Goal: Navigation & Orientation: Understand site structure

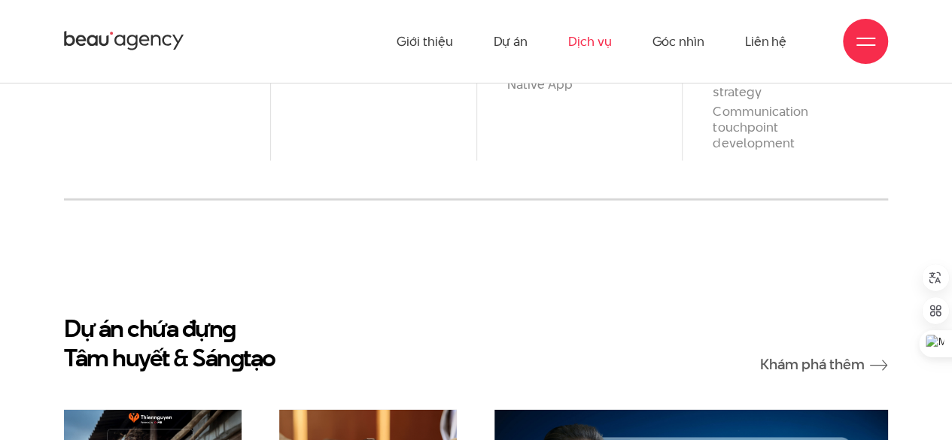
scroll to position [1284, 0]
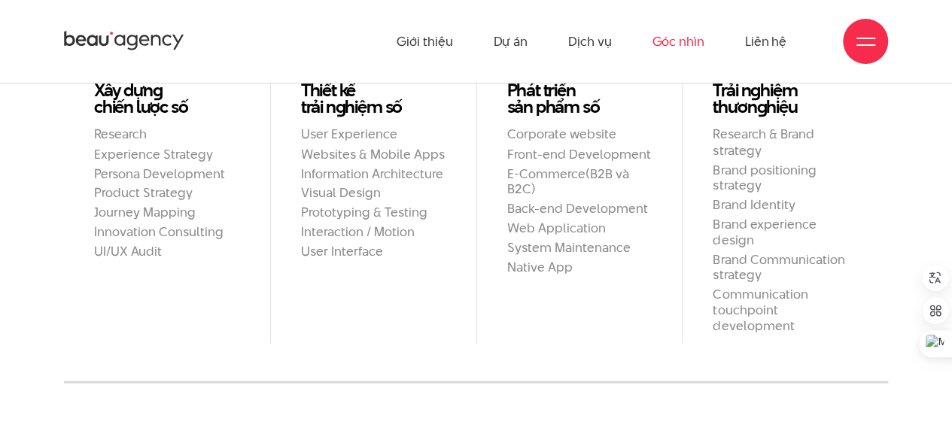
click at [693, 35] on link "Góc nhìn" at bounding box center [678, 41] width 52 height 83
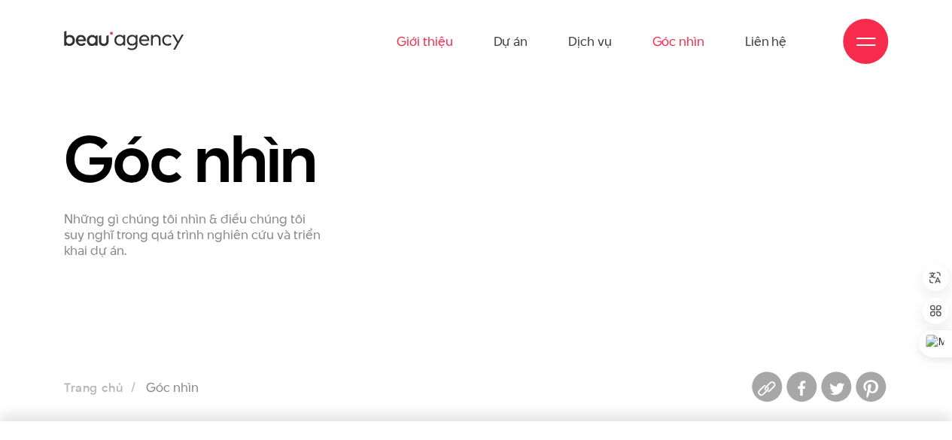
click at [437, 40] on link "Giới thiệu" at bounding box center [425, 41] width 56 height 83
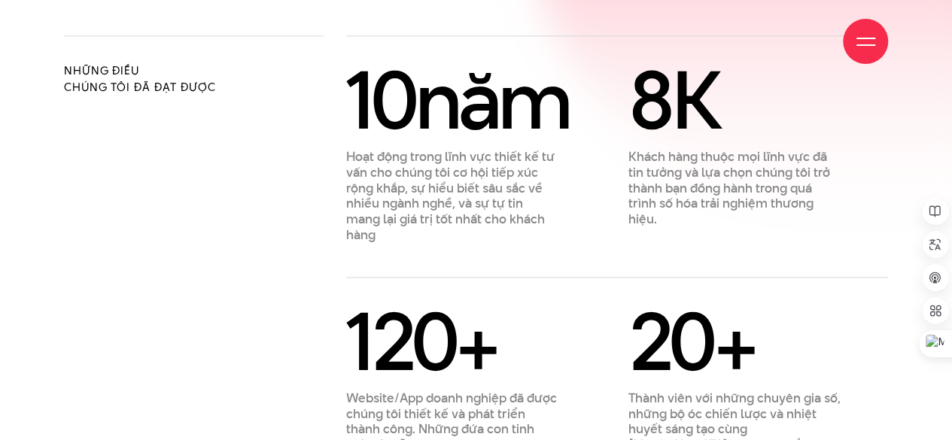
scroll to position [871, 0]
